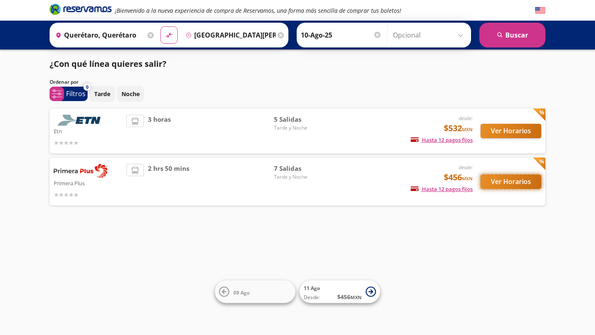
click at [514, 183] on button "Ver Horarios" at bounding box center [510, 182] width 61 height 14
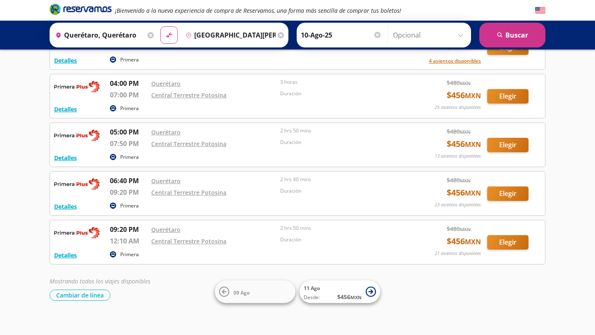
scroll to position [166, 0]
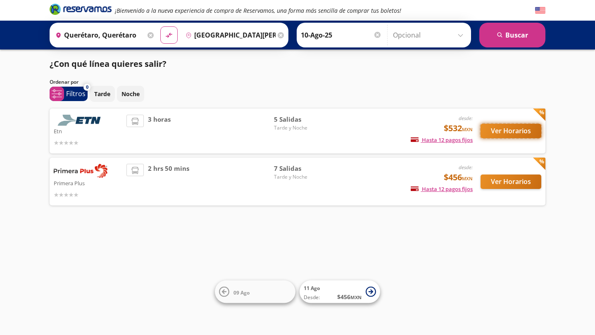
click at [502, 135] on button "Ver Horarios" at bounding box center [510, 131] width 61 height 14
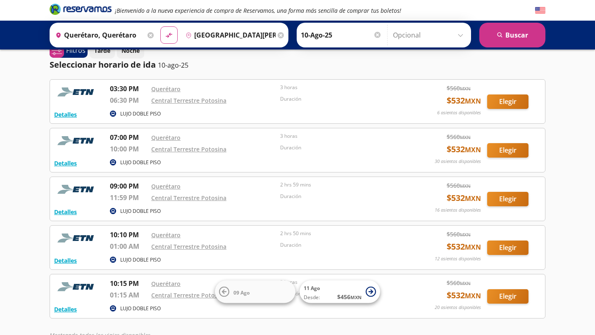
scroll to position [13, 0]
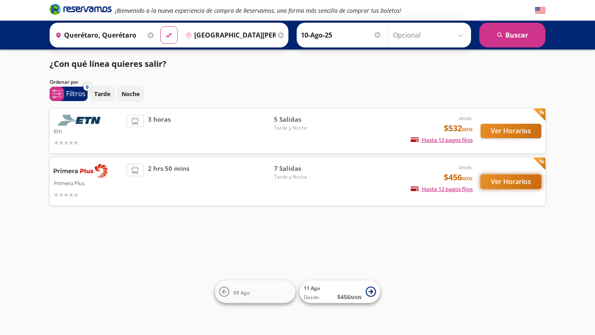
click at [515, 183] on button "Ver Horarios" at bounding box center [510, 182] width 61 height 14
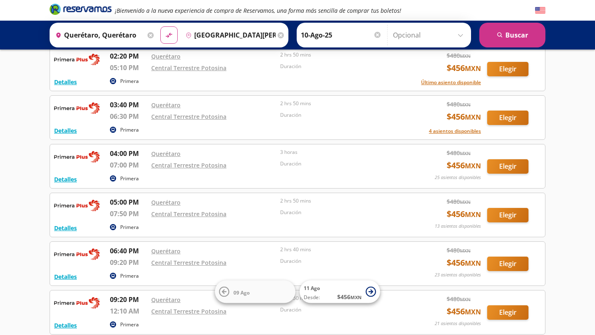
scroll to position [97, 0]
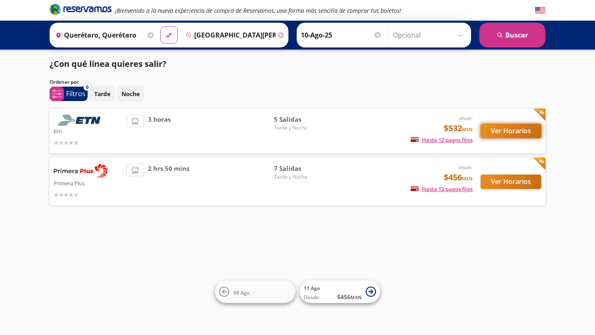
click at [502, 128] on button "Ver Horarios" at bounding box center [510, 131] width 61 height 14
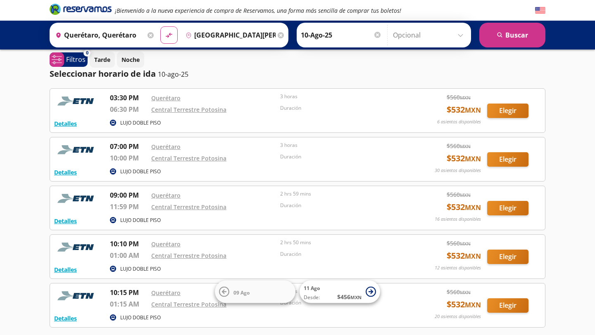
scroll to position [3, 0]
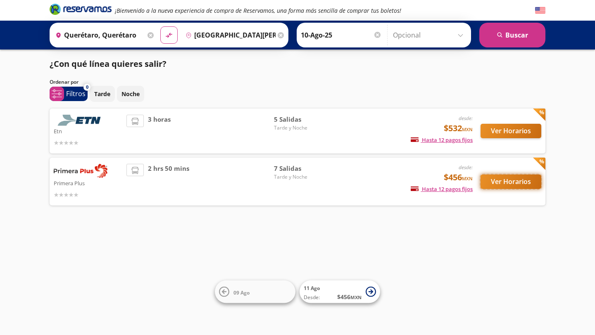
click at [520, 185] on button "Ver Horarios" at bounding box center [510, 182] width 61 height 14
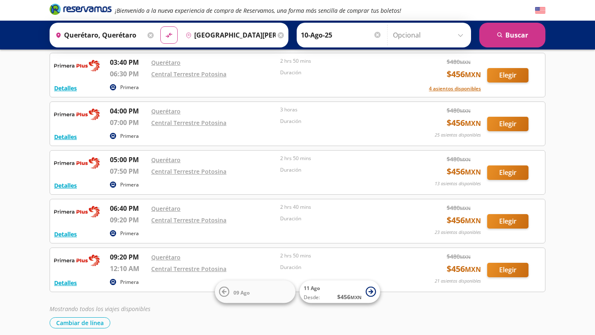
scroll to position [140, 0]
click at [513, 219] on button "Elegir" at bounding box center [507, 221] width 41 height 14
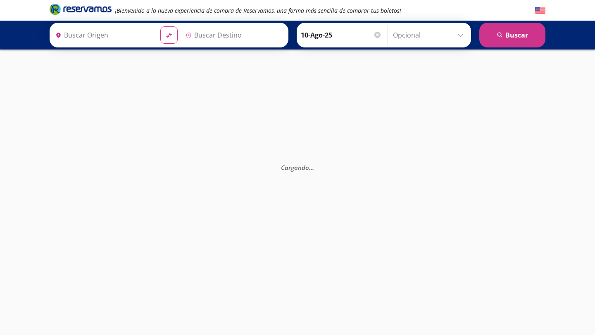
type input "[GEOGRAPHIC_DATA][PERSON_NAME], [GEOGRAPHIC_DATA][PERSON_NAME]"
type input "Querétaro, Querétaro"
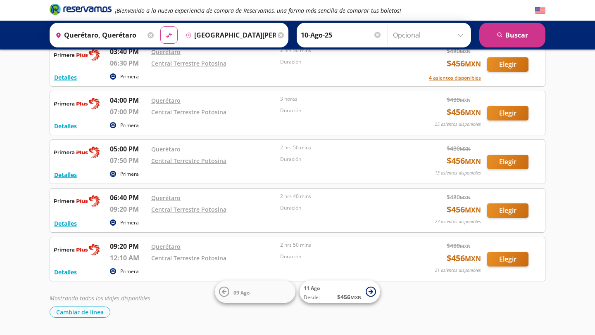
scroll to position [152, 0]
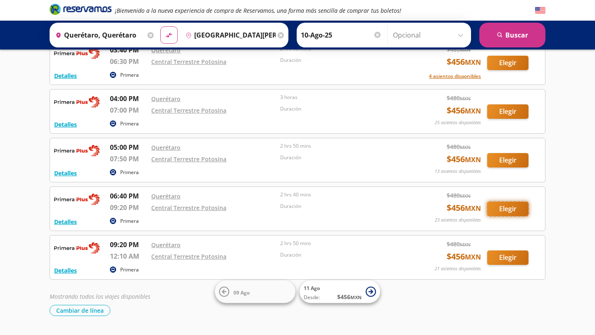
click at [502, 214] on button "Elegir" at bounding box center [507, 209] width 41 height 14
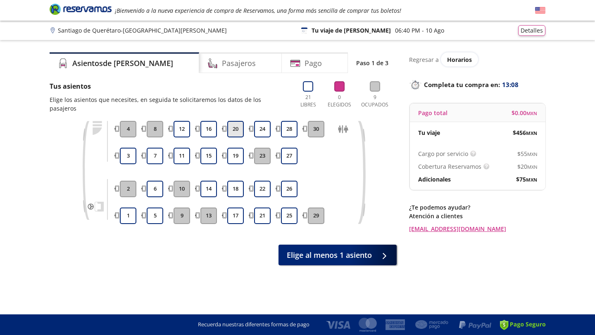
click at [235, 122] on button "20" at bounding box center [235, 129] width 17 height 17
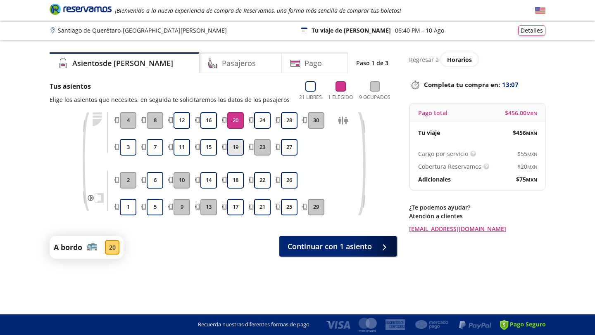
click at [240, 143] on button "19" at bounding box center [235, 147] width 17 height 17
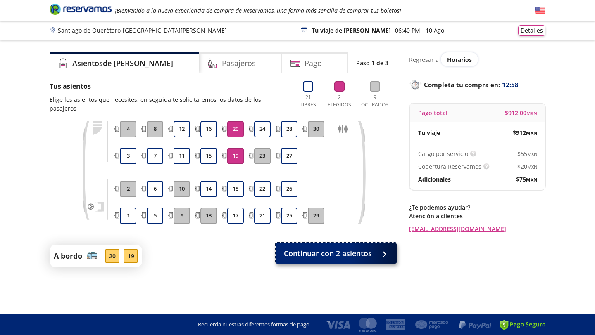
click at [349, 248] on span "Continuar con 2 asientos" at bounding box center [328, 253] width 88 height 11
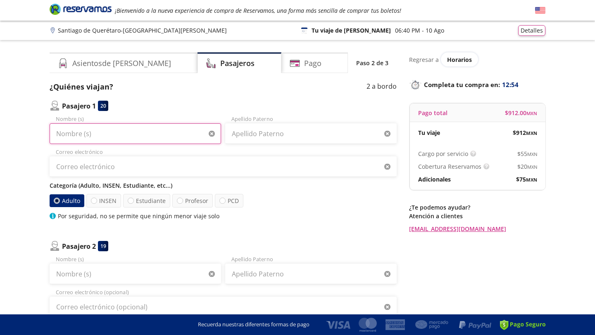
click at [65, 133] on input "Nombre (s)" at bounding box center [135, 133] width 171 height 21
type input "a"
type input "[PERSON_NAME]"
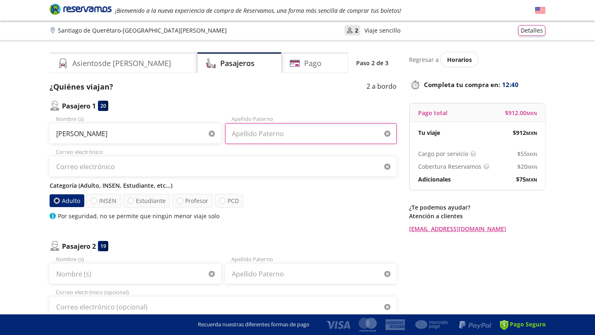
click at [259, 129] on input "Apellido Paterno" at bounding box center [310, 133] width 171 height 21
type input "[PERSON_NAME]"
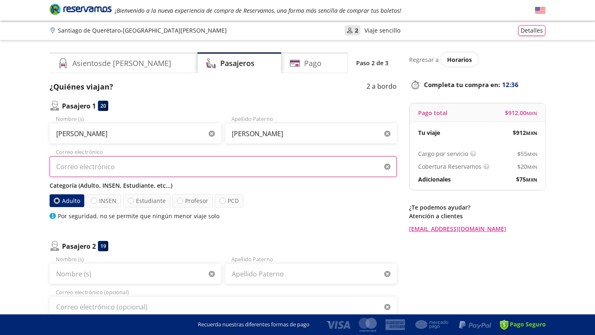
click at [167, 171] on input "Correo electrónico" at bounding box center [223, 166] width 347 height 21
type input "A"
type input "[EMAIL_ADDRESS][DOMAIN_NAME]"
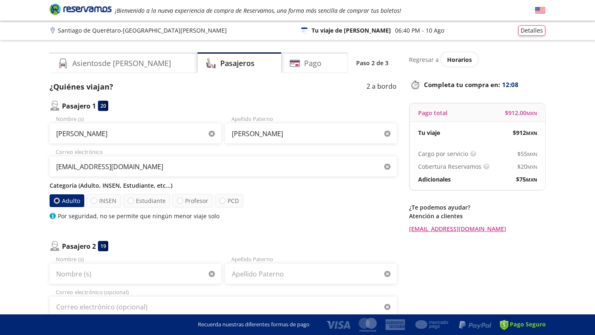
click at [300, 203] on div "Adulto INSEN Estudiante Profesor PCD" at bounding box center [223, 201] width 347 height 14
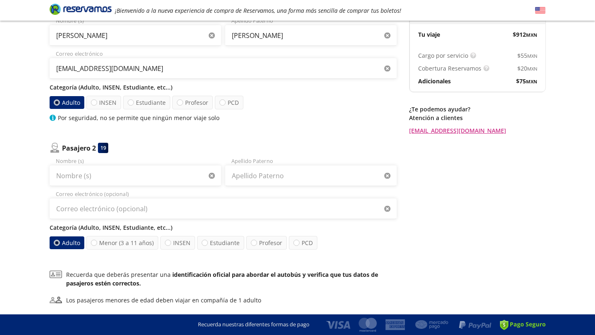
scroll to position [99, 0]
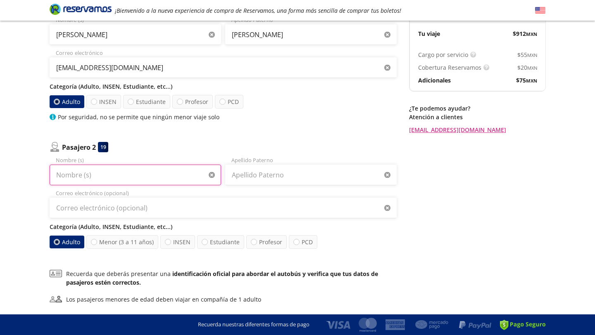
click at [128, 181] on input "Nombre (s)" at bounding box center [135, 175] width 171 height 21
type input "d"
type input "DIEGO"
click at [255, 181] on input "Apellido Paterno" at bounding box center [310, 175] width 171 height 21
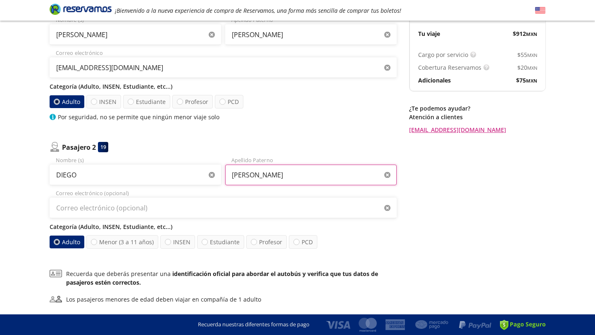
type input "[PERSON_NAME]"
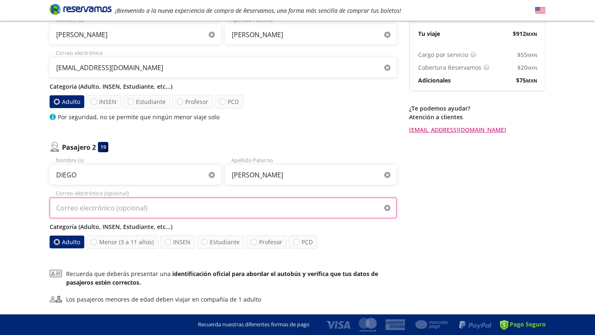
click at [185, 214] on input "Correo electrónico (opcional)" at bounding box center [223, 208] width 347 height 21
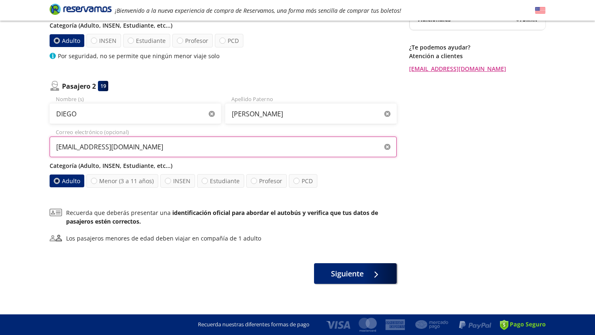
scroll to position [162, 0]
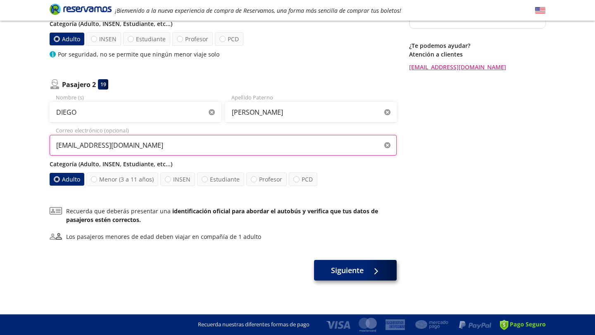
type input "[EMAIL_ADDRESS][DOMAIN_NAME]"
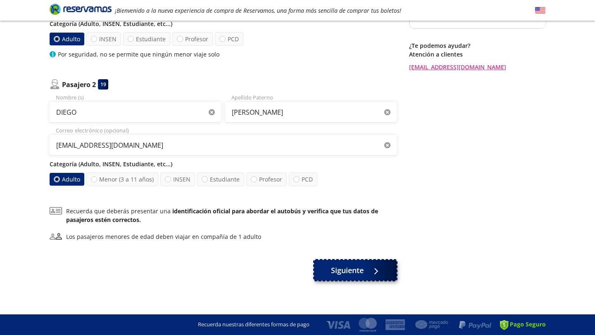
click at [367, 272] on button "Siguiente" at bounding box center [355, 270] width 83 height 21
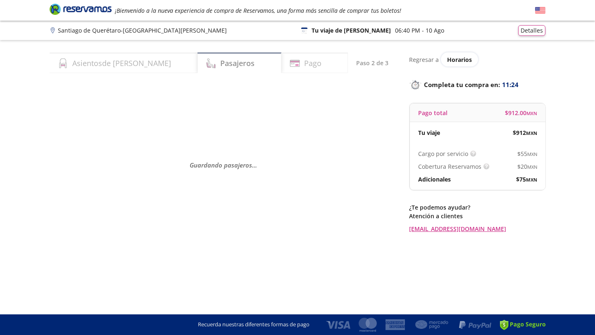
scroll to position [0, 0]
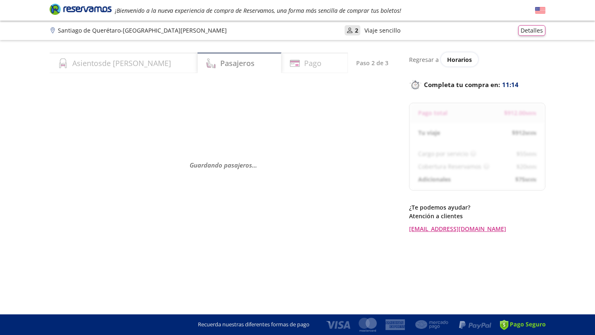
select select "MX"
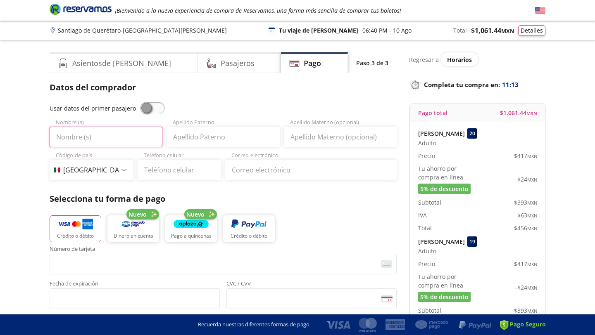
click at [98, 145] on input "Nombre (s)" at bounding box center [106, 137] width 113 height 21
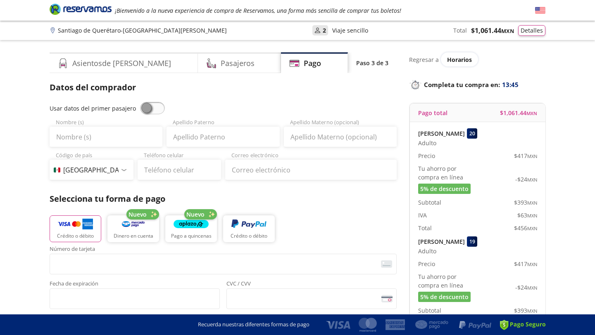
click at [150, 112] on span at bounding box center [152, 108] width 25 height 12
click at [140, 102] on input "checkbox" at bounding box center [140, 102] width 0 height 0
type input "[PERSON_NAME]"
type input "[EMAIL_ADDRESS][DOMAIN_NAME]"
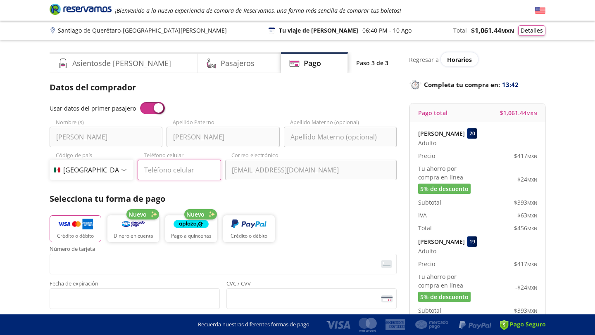
click at [158, 173] on input "Teléfono celular" at bounding box center [179, 170] width 84 height 21
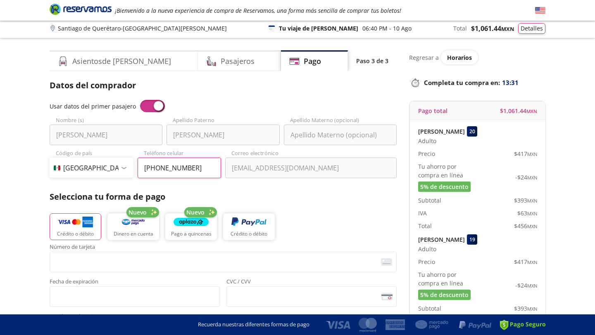
type input "[PHONE_NUMBER]"
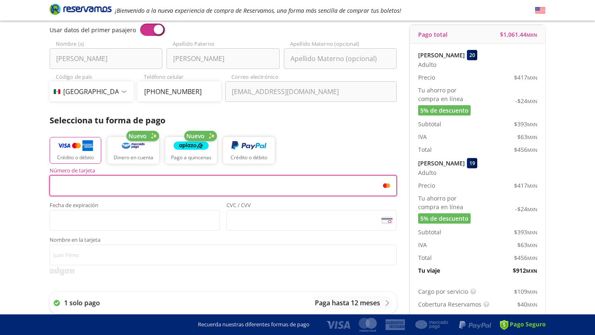
scroll to position [79, 0]
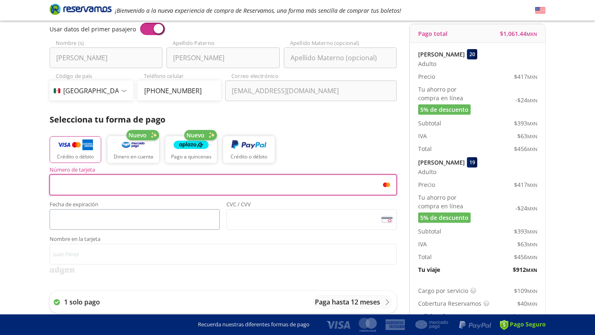
click at [88, 228] on span "<p>Your browser does not support iframes.</p>" at bounding box center [135, 219] width 170 height 21
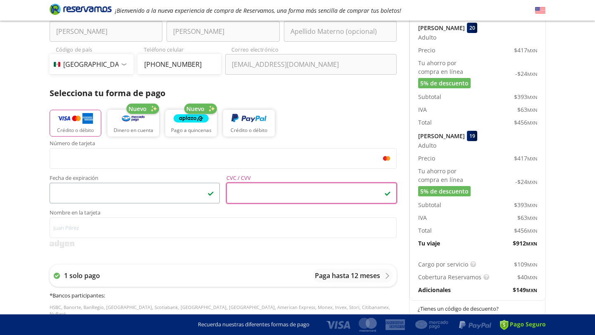
scroll to position [131, 0]
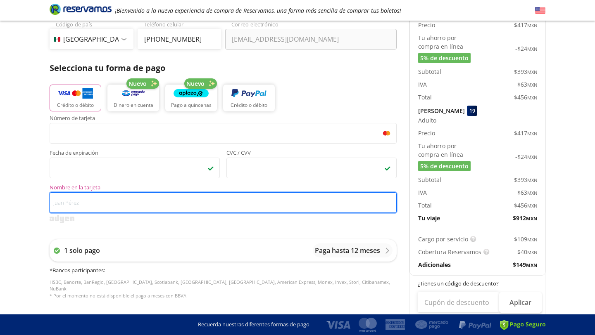
click at [109, 201] on input "Nombre en la tarjeta" at bounding box center [223, 202] width 347 height 21
type input "[PERSON_NAME]"
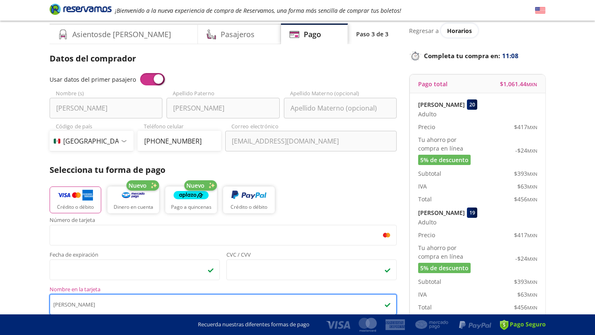
scroll to position [0, 0]
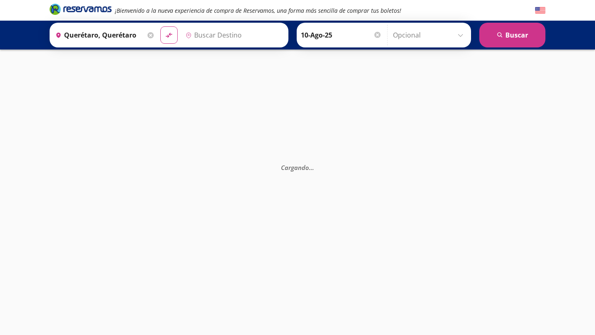
type input "[GEOGRAPHIC_DATA][PERSON_NAME], [GEOGRAPHIC_DATA][PERSON_NAME]"
